Goal: Transaction & Acquisition: Purchase product/service

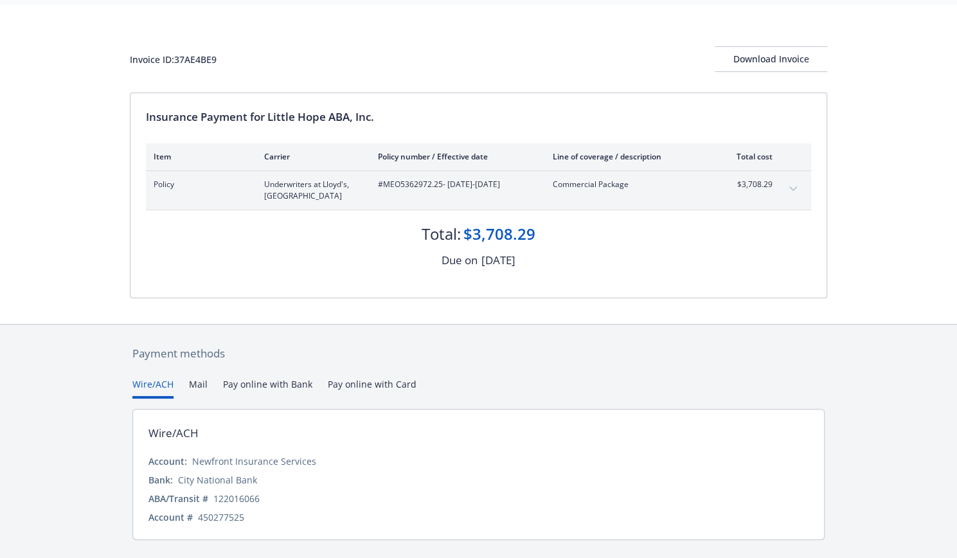
scroll to position [39, 0]
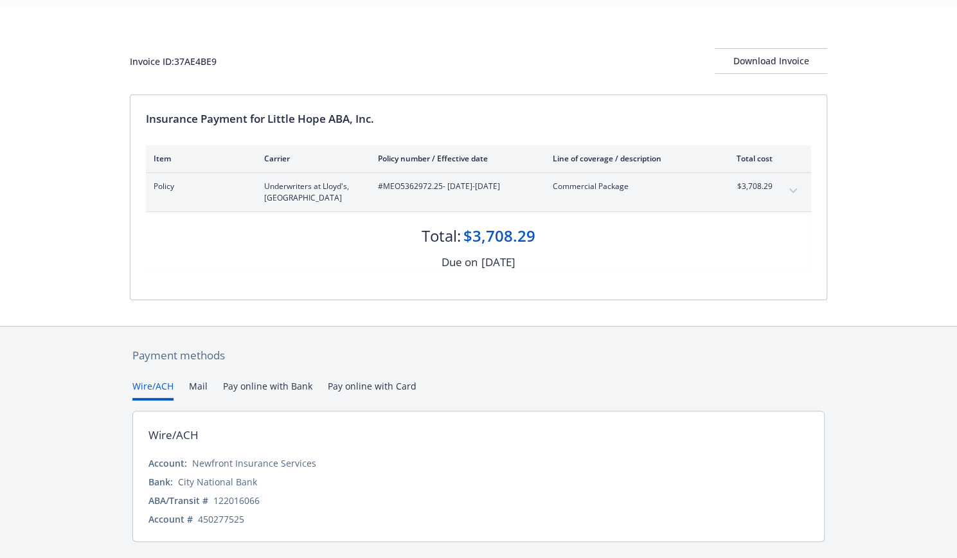
click at [795, 192] on button "expand content" at bounding box center [793, 191] width 21 height 21
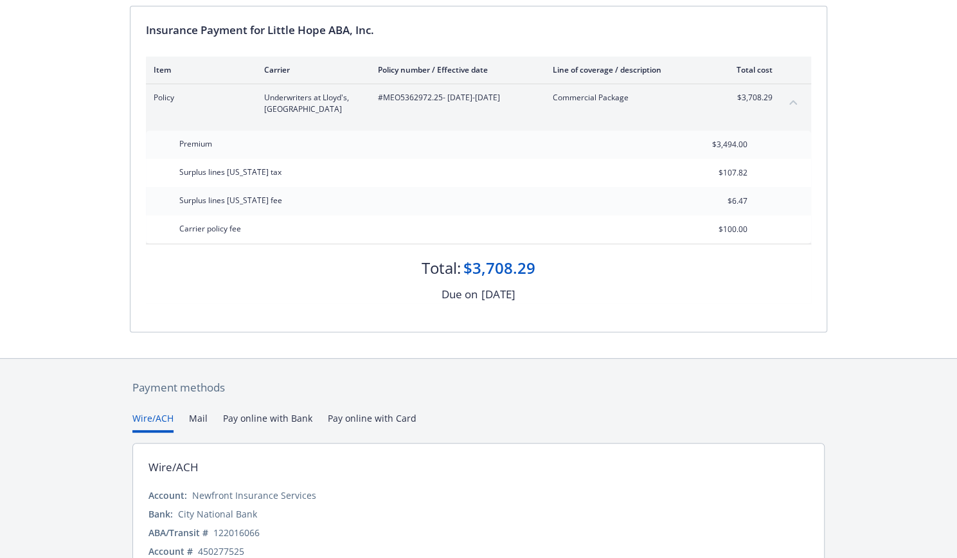
scroll to position [192, 0]
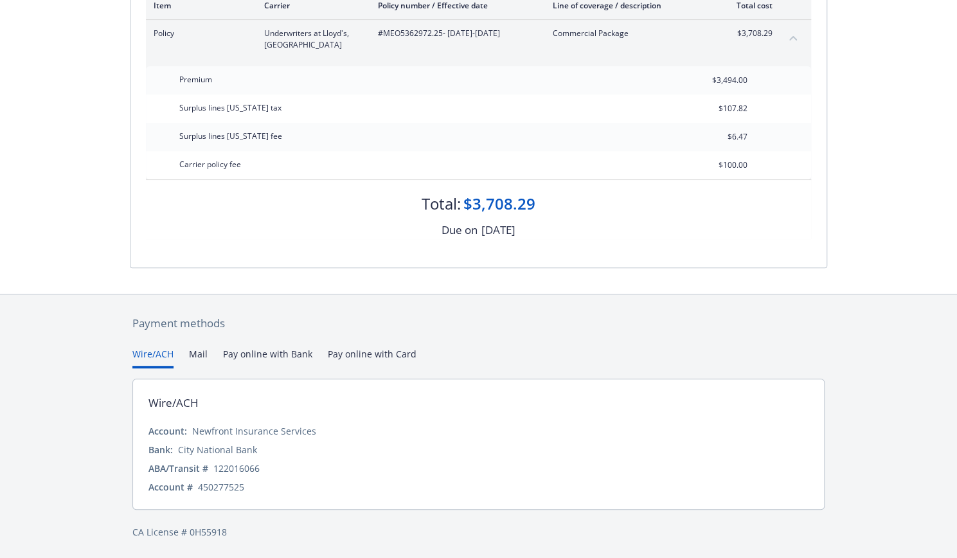
click at [362, 349] on div "Payment methods Wire/ACH Mail Pay online with Bank Pay online with Card Wire/AC…" at bounding box center [478, 426] width 697 height 265
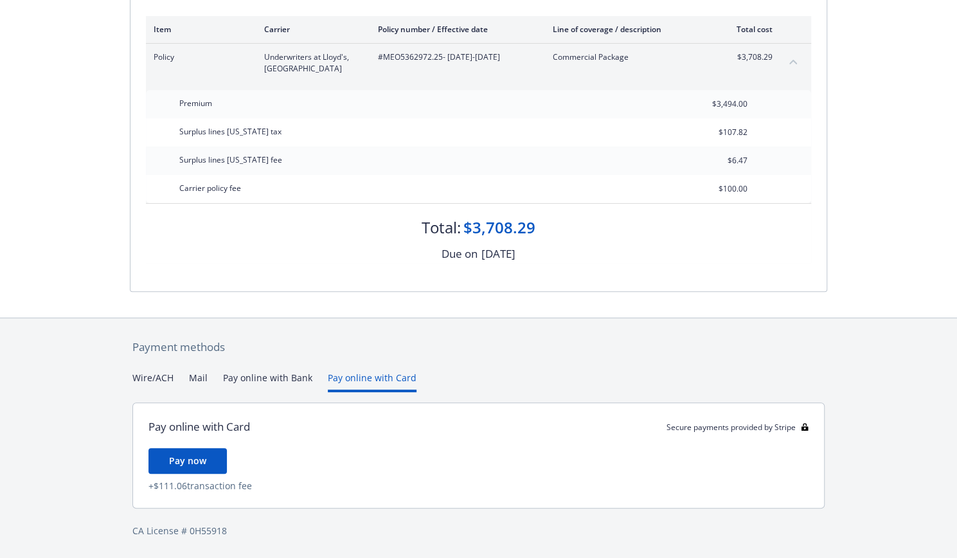
scroll to position [167, 0]
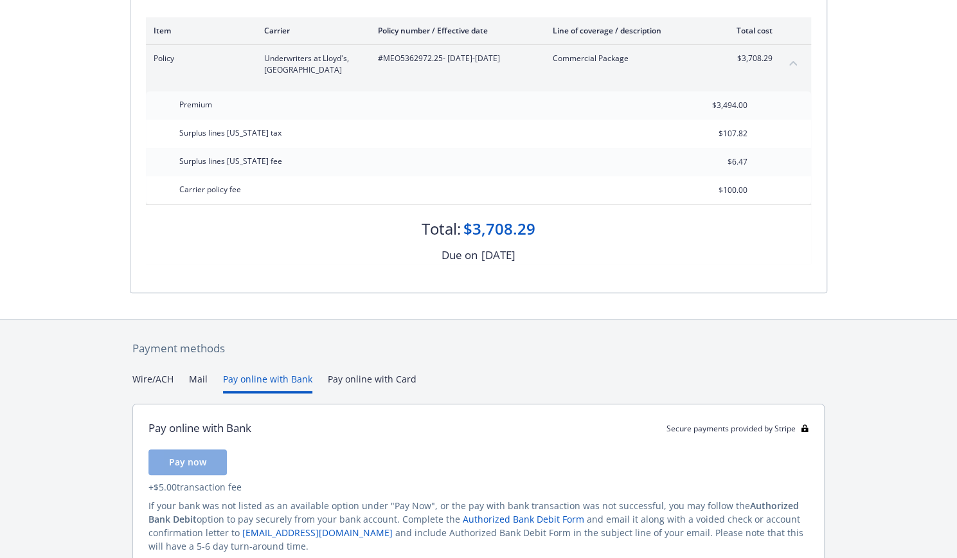
click at [279, 378] on button "Pay online with Bank" at bounding box center [267, 382] width 89 height 21
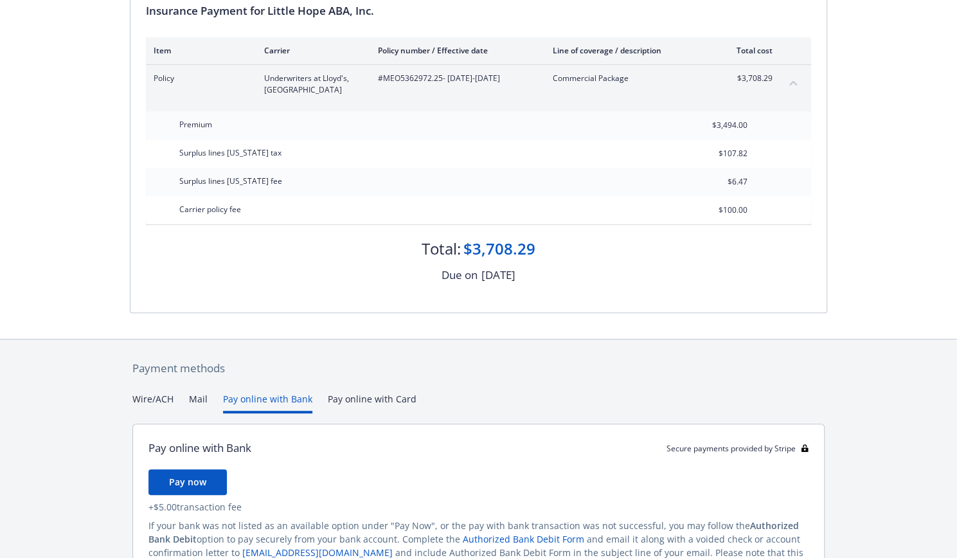
scroll to position [161, 0]
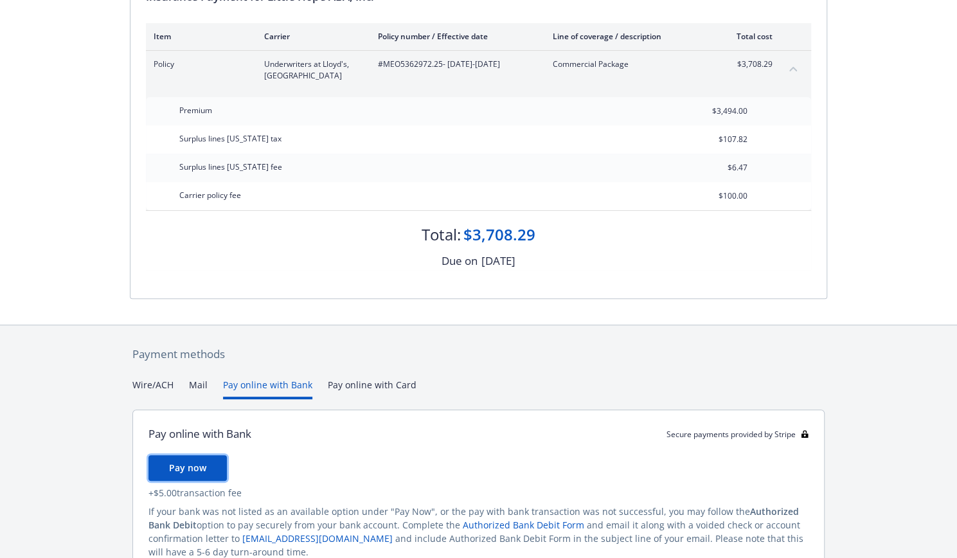
click at [183, 477] on button "Pay now" at bounding box center [187, 468] width 78 height 26
click at [369, 387] on button "Pay online with Card" at bounding box center [372, 388] width 89 height 21
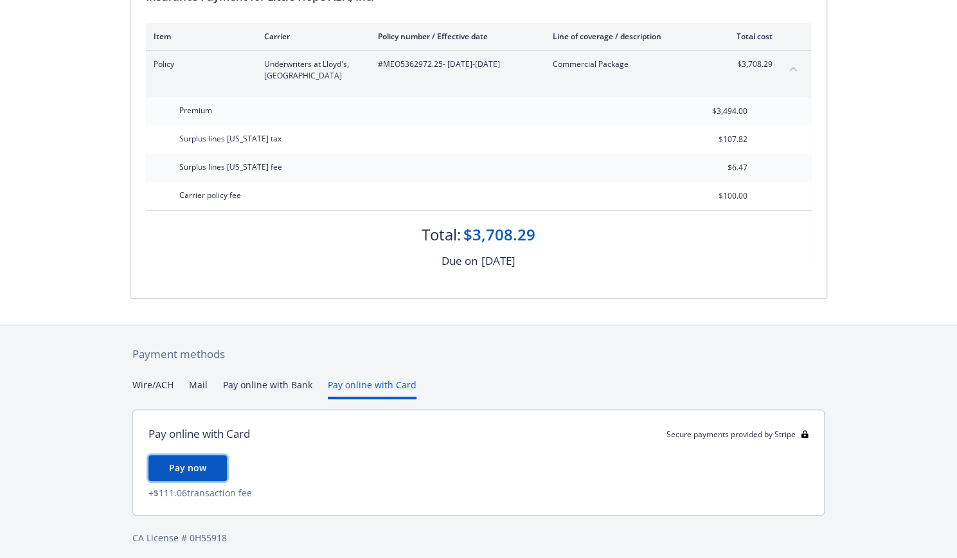
click at [182, 479] on button "Pay now" at bounding box center [187, 468] width 78 height 26
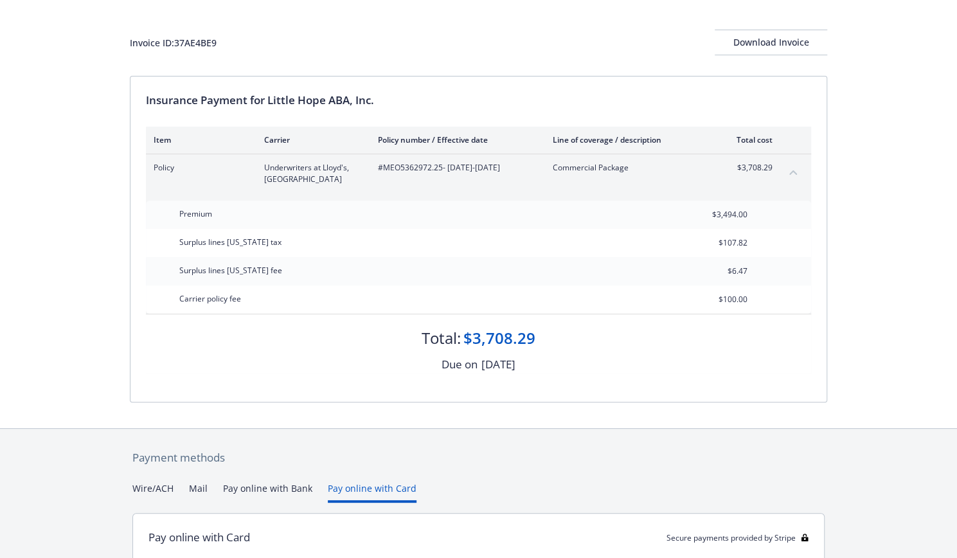
scroll to position [0, 0]
